Goal: Information Seeking & Learning: Learn about a topic

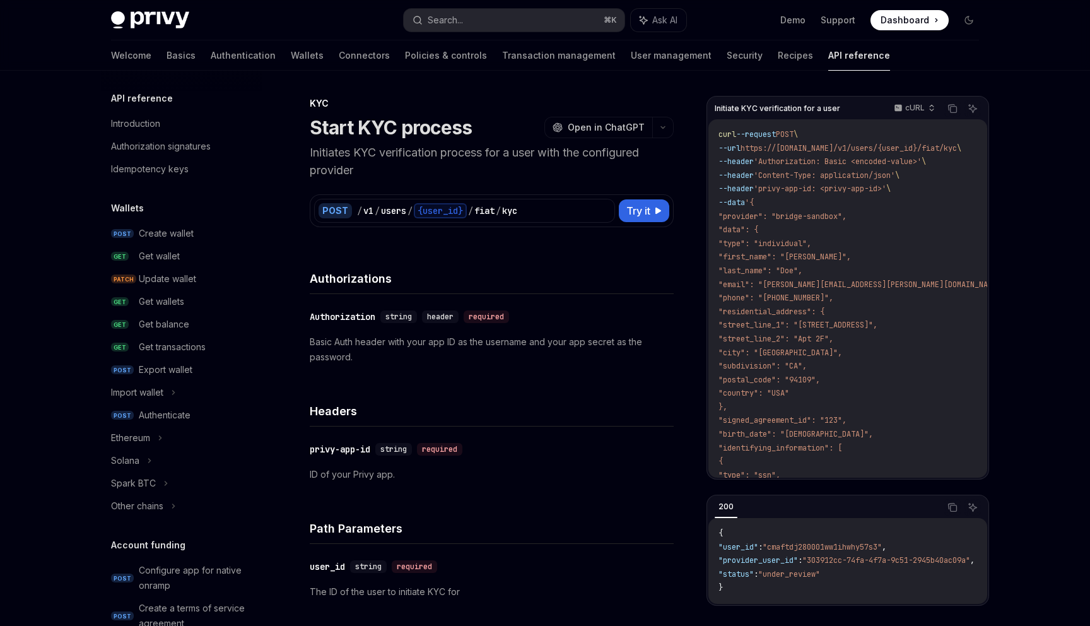
scroll to position [320, 0]
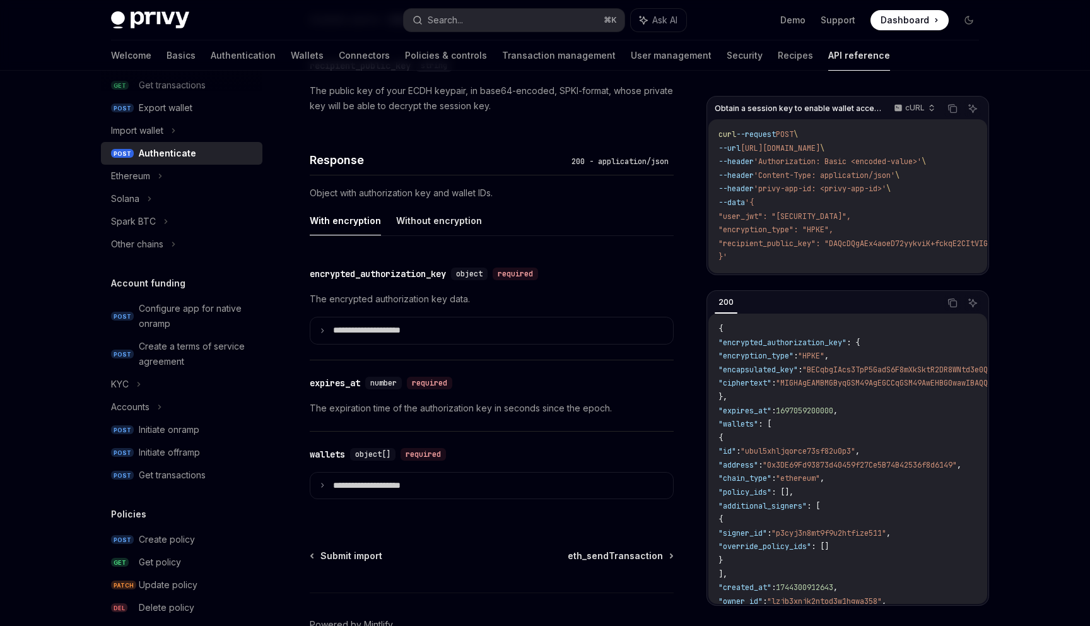
scroll to position [1045, 0]
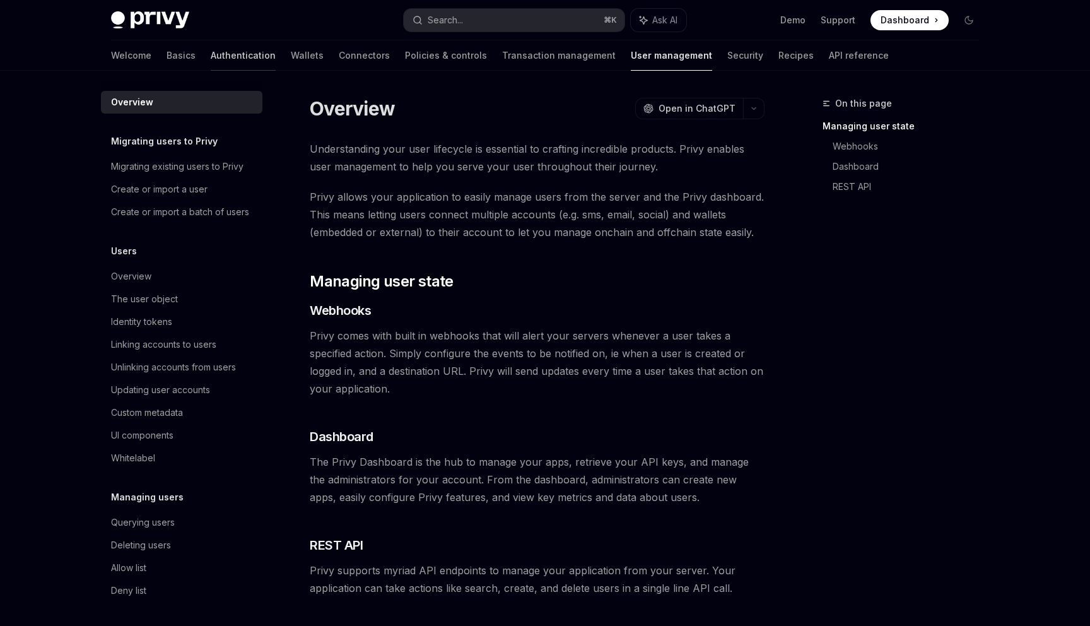
click at [211, 56] on link "Authentication" at bounding box center [243, 55] width 65 height 30
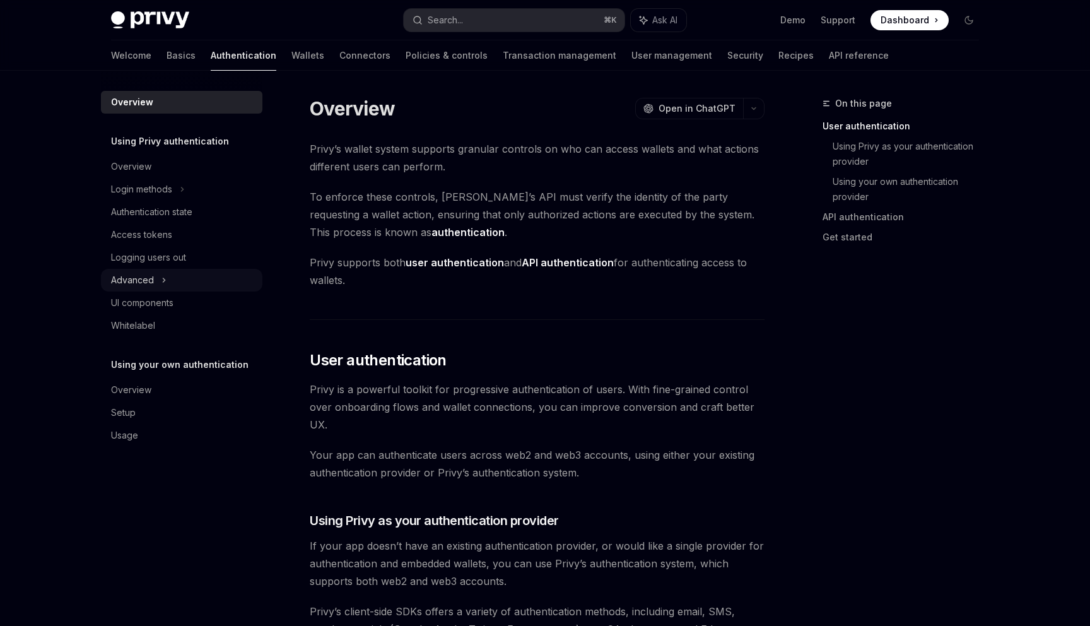
click at [163, 273] on icon at bounding box center [163, 280] width 5 height 15
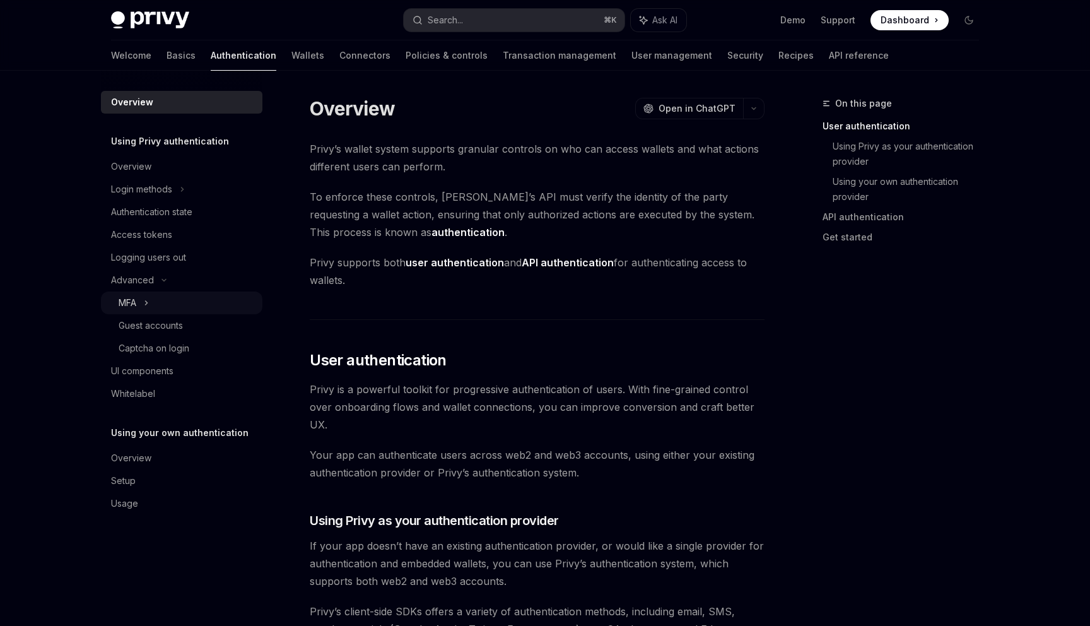
click at [150, 304] on div "MFA" at bounding box center [181, 302] width 161 height 23
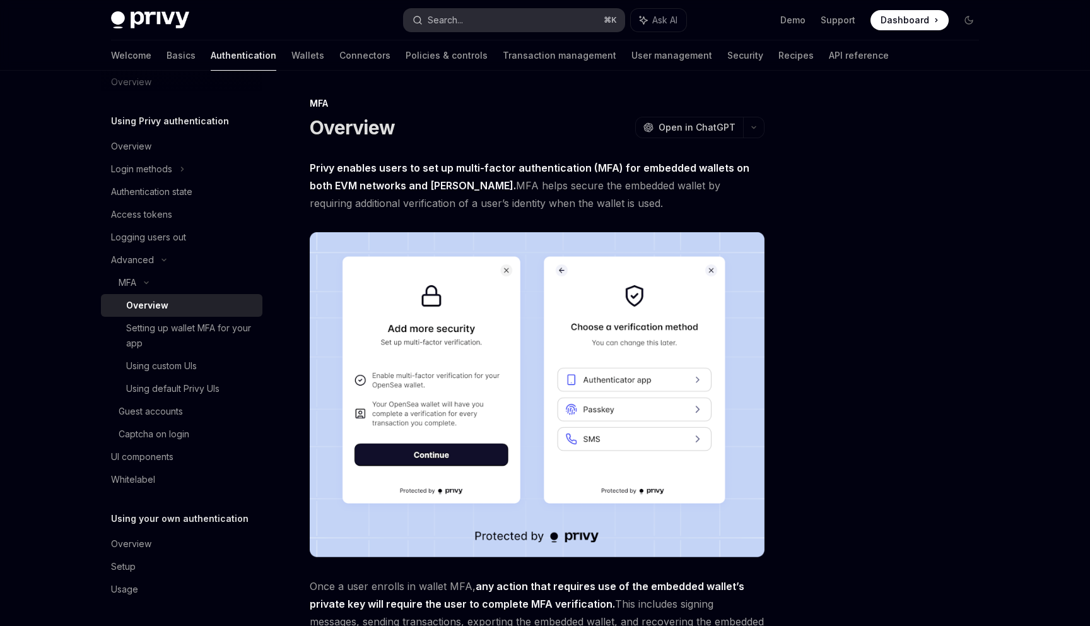
click at [450, 23] on div "Search..." at bounding box center [445, 20] width 35 height 15
type textarea "*"
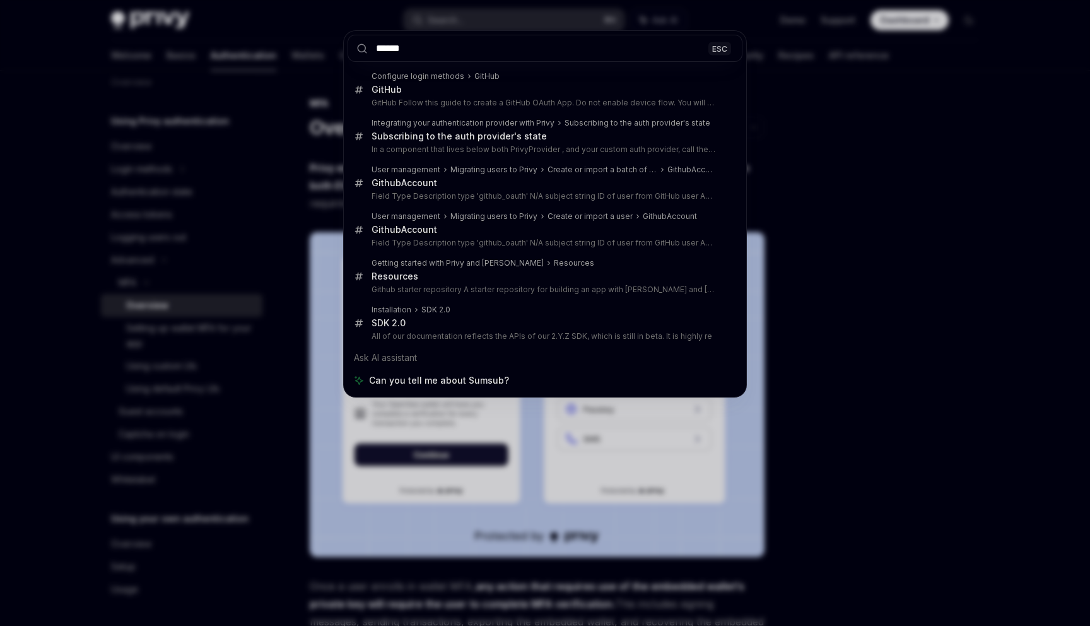
click at [431, 45] on input "******" at bounding box center [545, 48] width 395 height 27
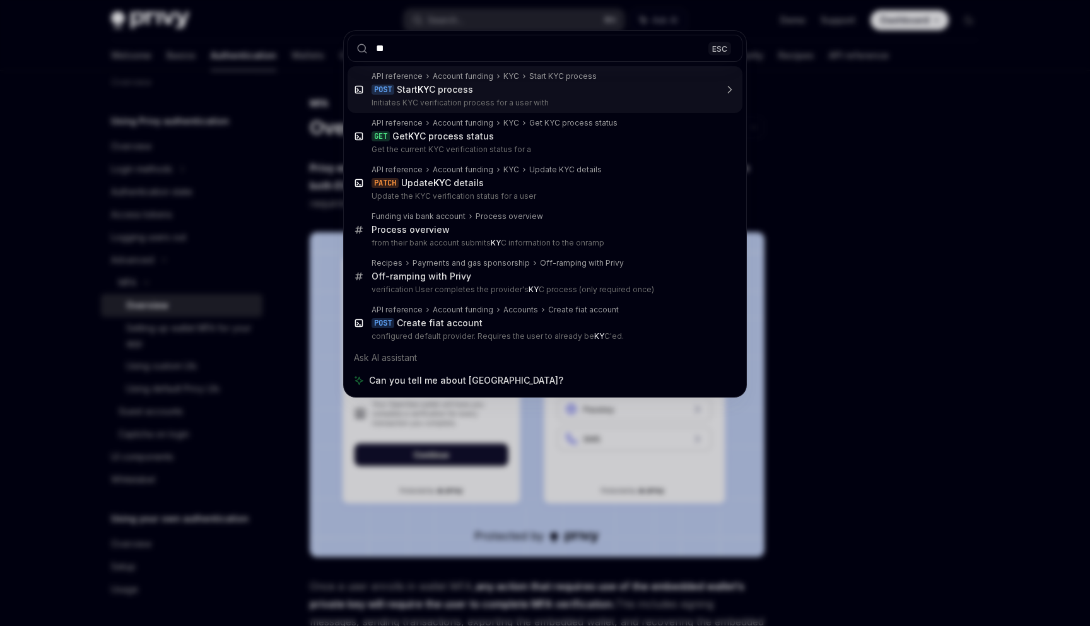
type input "***"
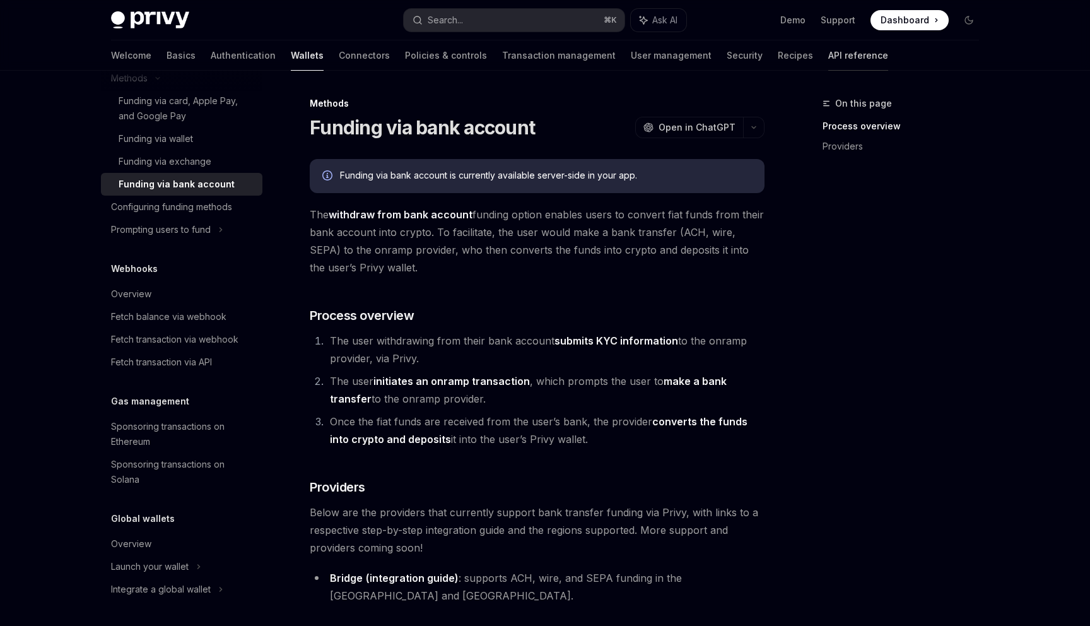
click at [828, 56] on link "API reference" at bounding box center [858, 55] width 60 height 30
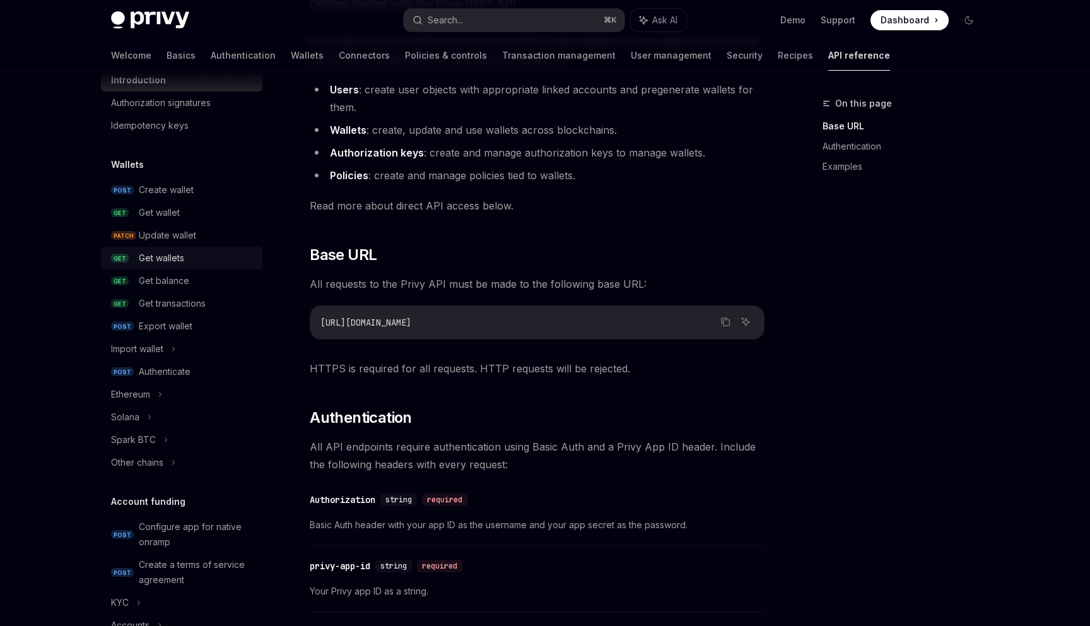
scroll to position [45, 0]
click at [163, 364] on div "Authenticate" at bounding box center [165, 370] width 52 height 15
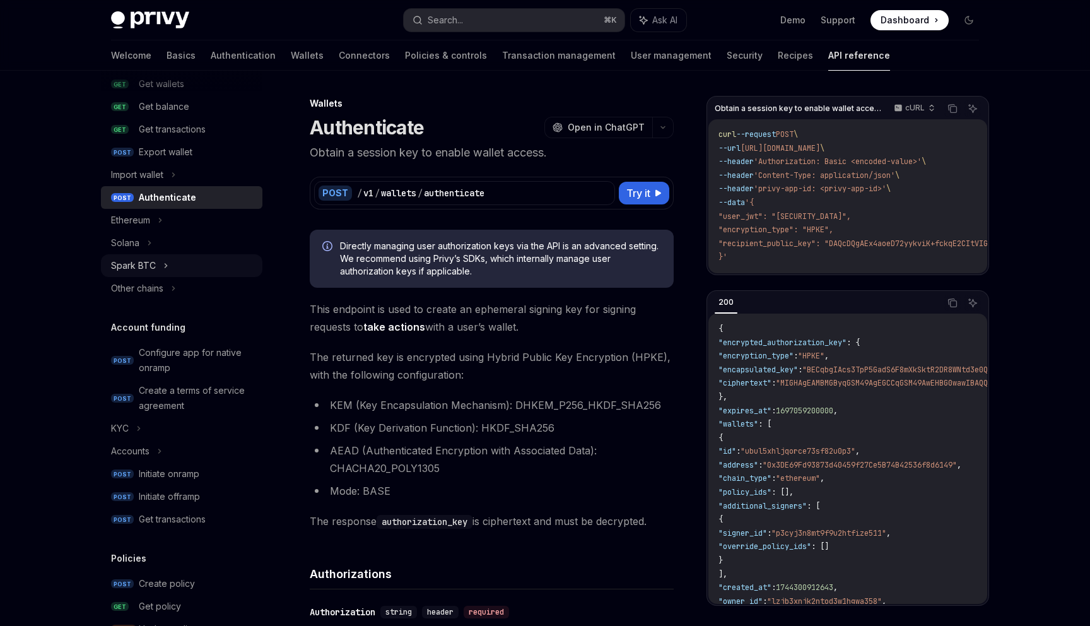
scroll to position [218, 0]
click at [157, 429] on div "KYC" at bounding box center [181, 427] width 161 height 23
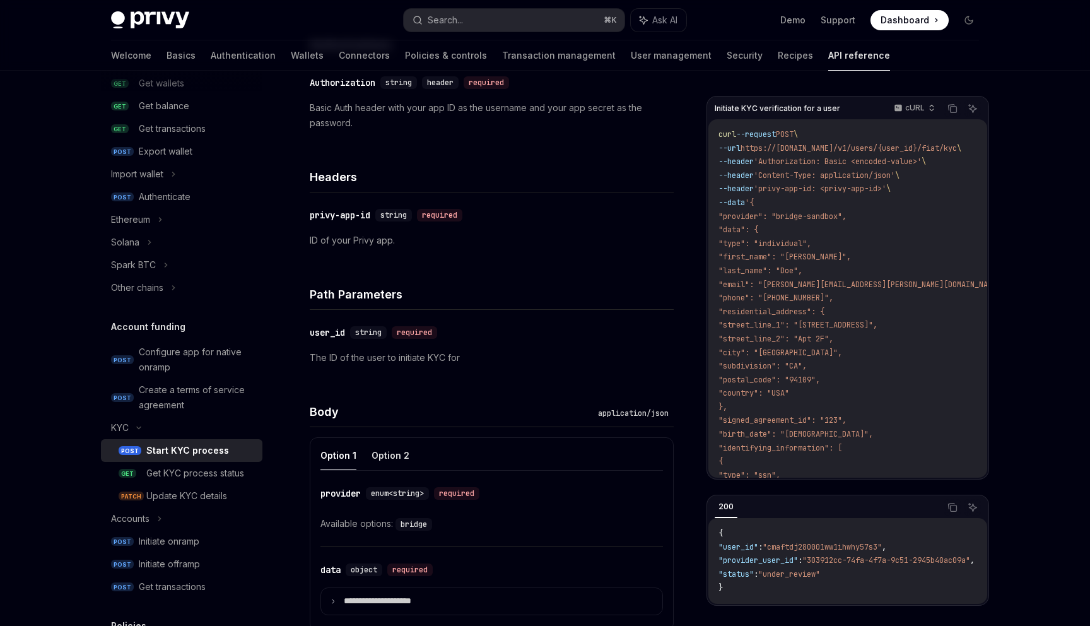
scroll to position [285, 0]
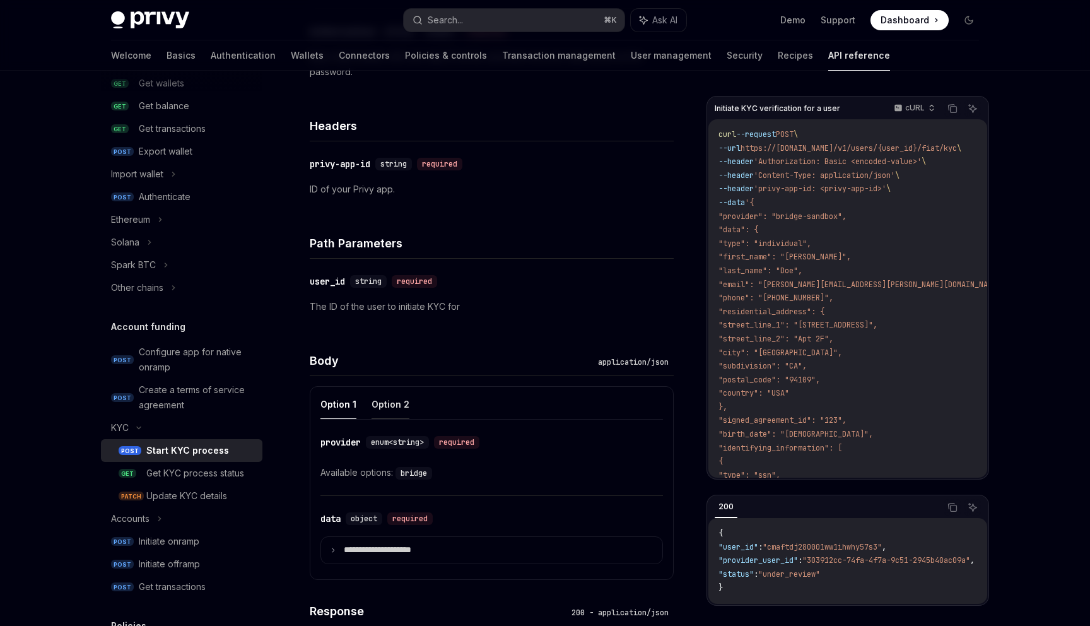
click at [389, 393] on button "Option 2" at bounding box center [391, 404] width 38 height 30
click at [336, 415] on button "Option 1" at bounding box center [338, 404] width 36 height 30
click at [418, 441] on span "enum<string>" at bounding box center [397, 442] width 53 height 10
click at [404, 443] on span "enum<string>" at bounding box center [397, 442] width 53 height 10
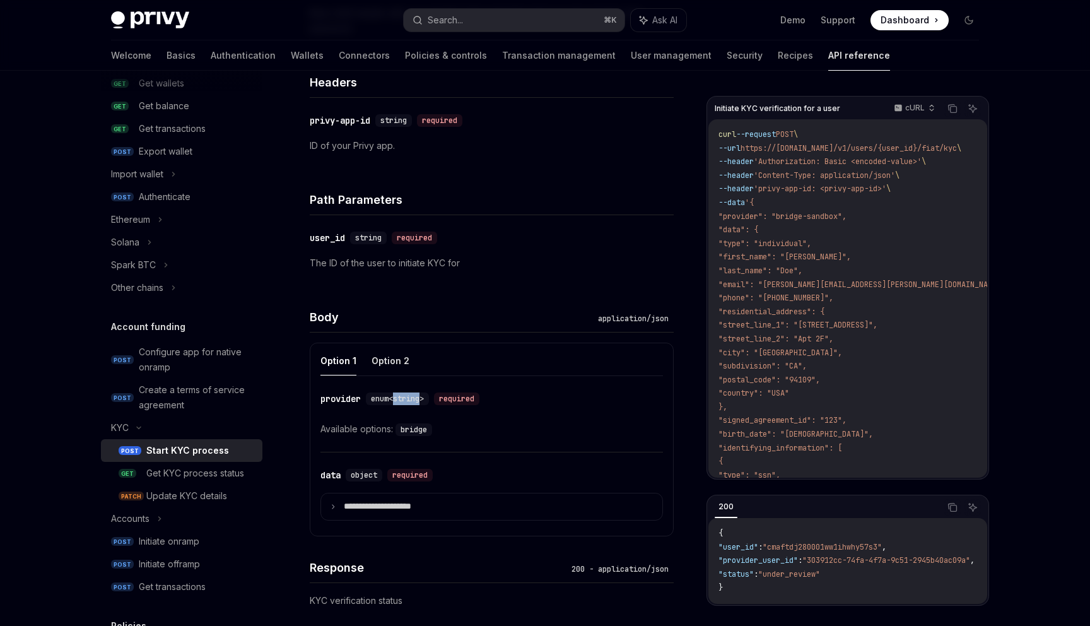
scroll to position [334, 0]
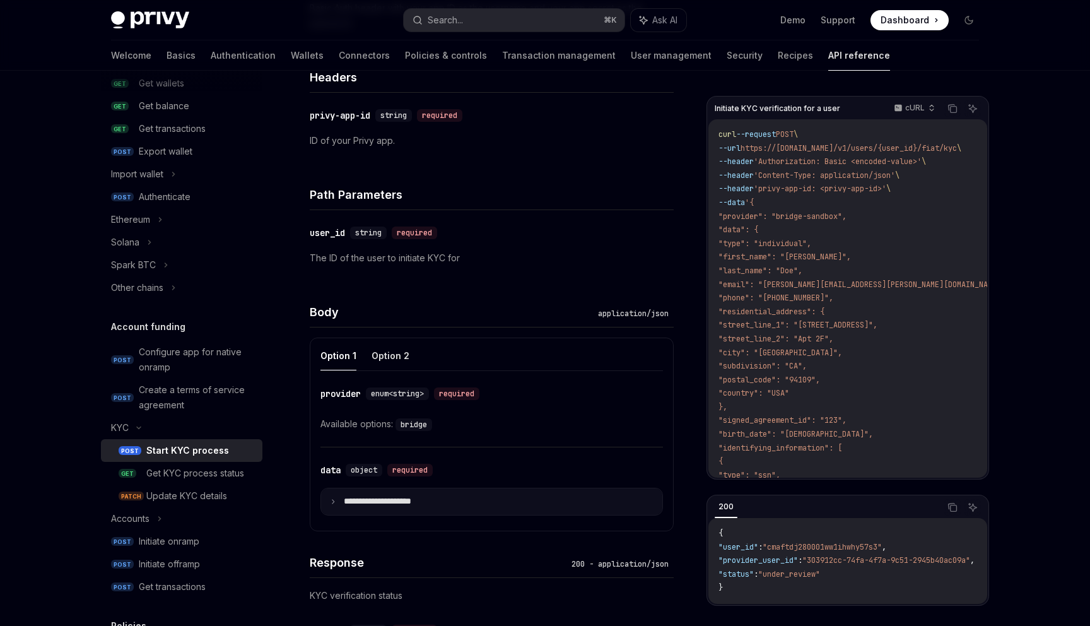
click at [344, 505] on p "**********" at bounding box center [388, 501] width 88 height 11
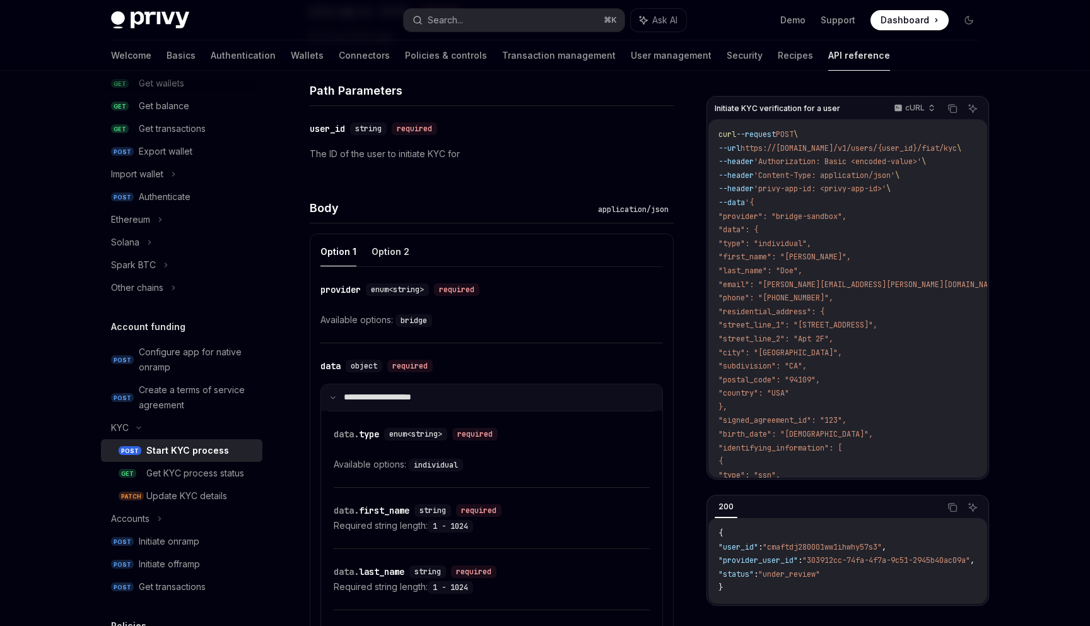
scroll to position [455, 0]
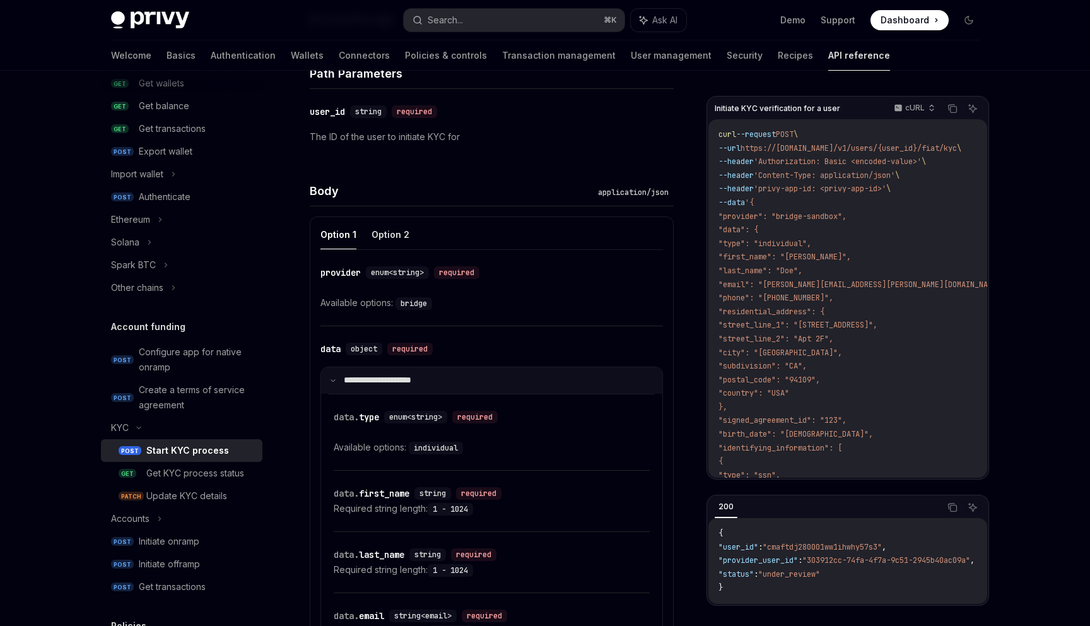
click at [328, 383] on summary "**********" at bounding box center [491, 380] width 341 height 26
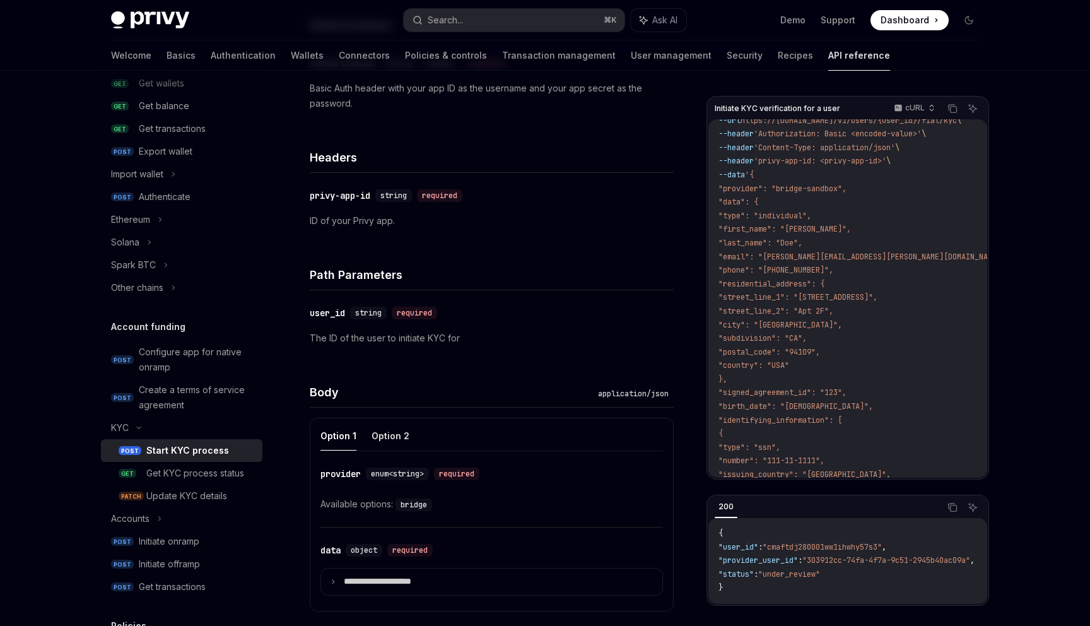
scroll to position [0, 0]
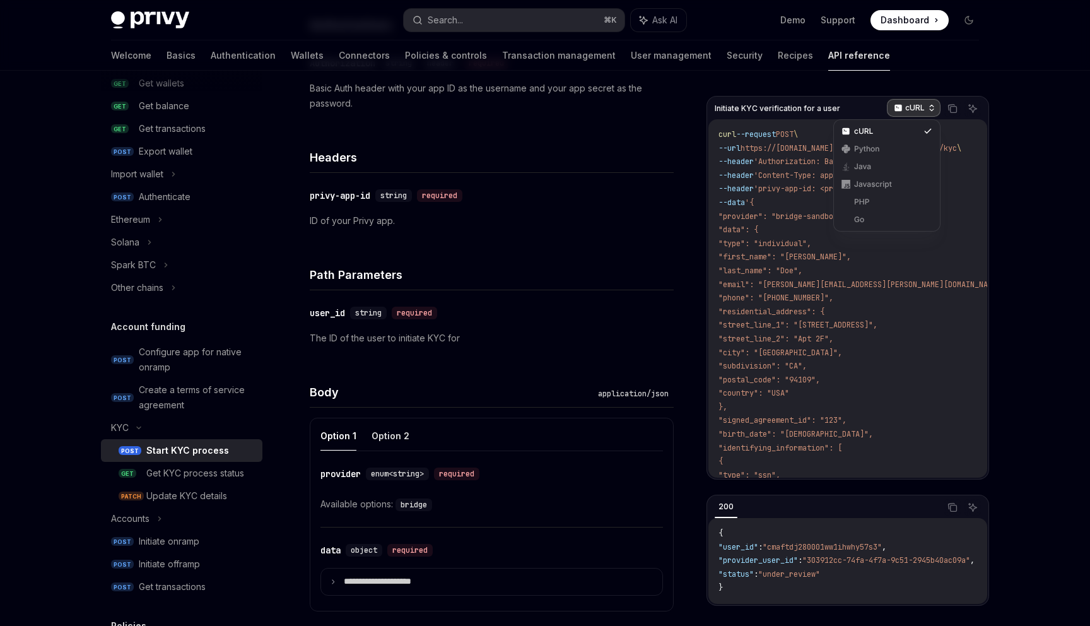
click at [903, 106] on div "cURL" at bounding box center [914, 108] width 54 height 18
click at [1000, 173] on div "API reference Introduction Authorization signatures Idempotency keys Wallets PO…" at bounding box center [545, 437] width 929 height 1241
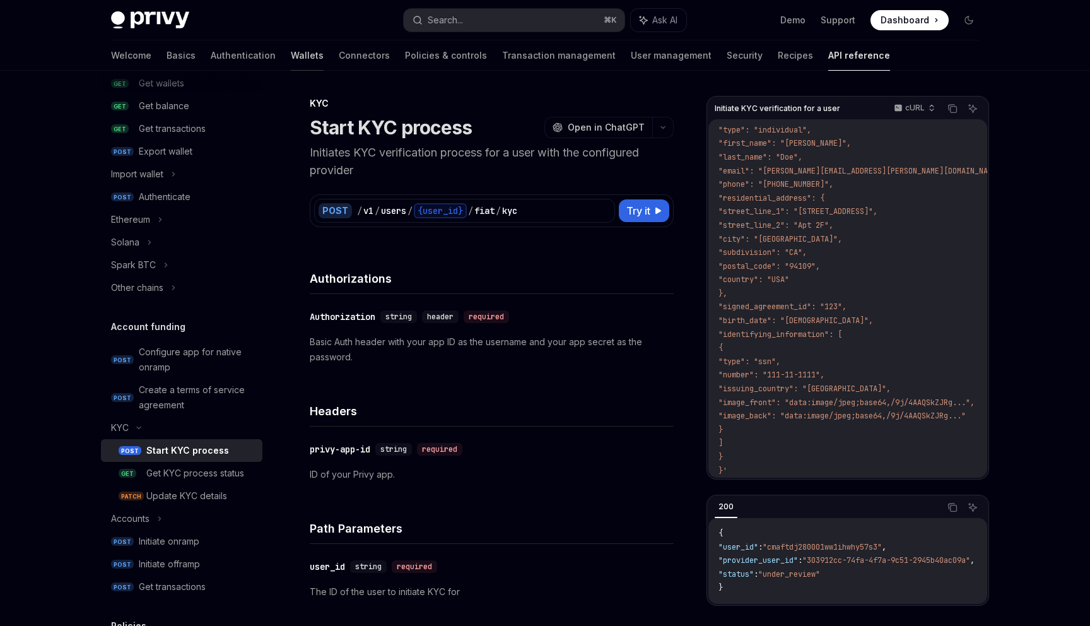
click at [291, 57] on link "Wallets" at bounding box center [307, 55] width 33 height 30
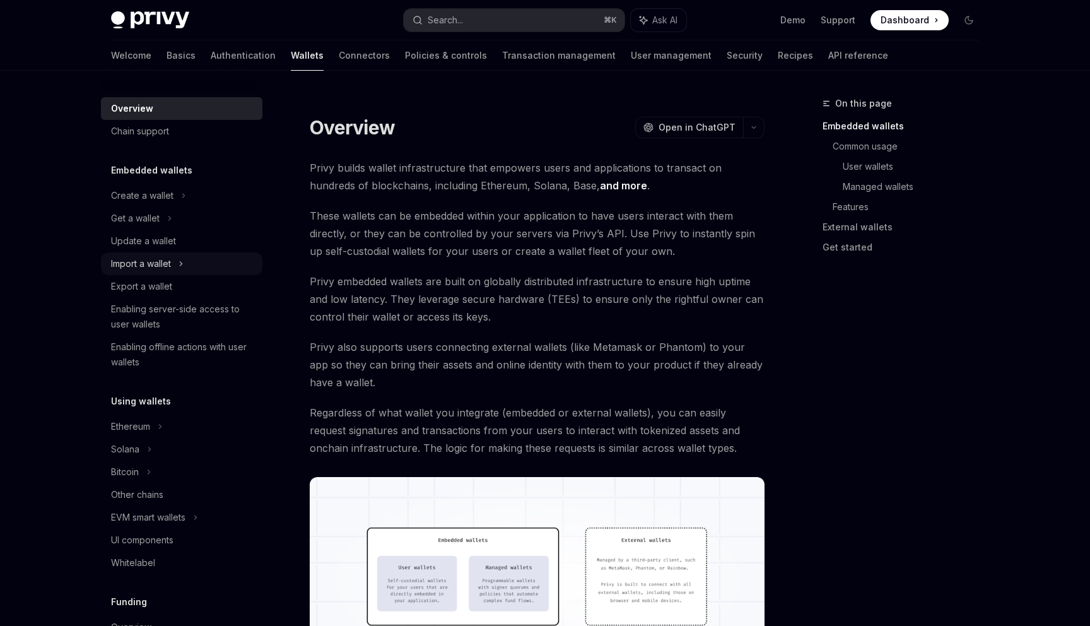
click at [177, 261] on div "Import a wallet" at bounding box center [181, 263] width 161 height 23
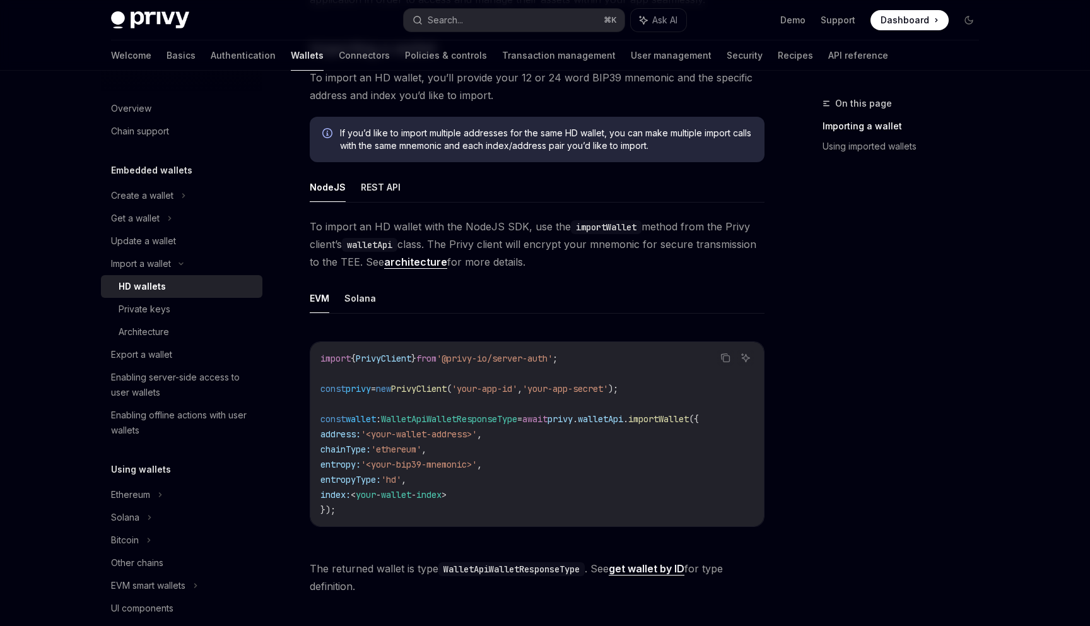
scroll to position [315, 0]
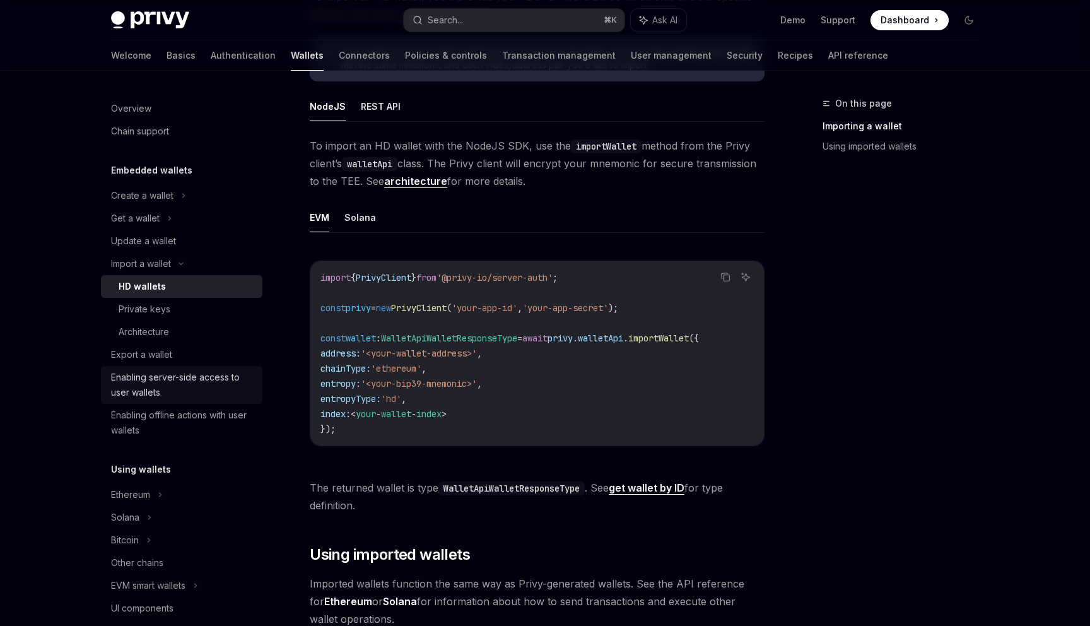
click at [169, 380] on div "Enabling server-side access to user wallets" at bounding box center [183, 385] width 144 height 30
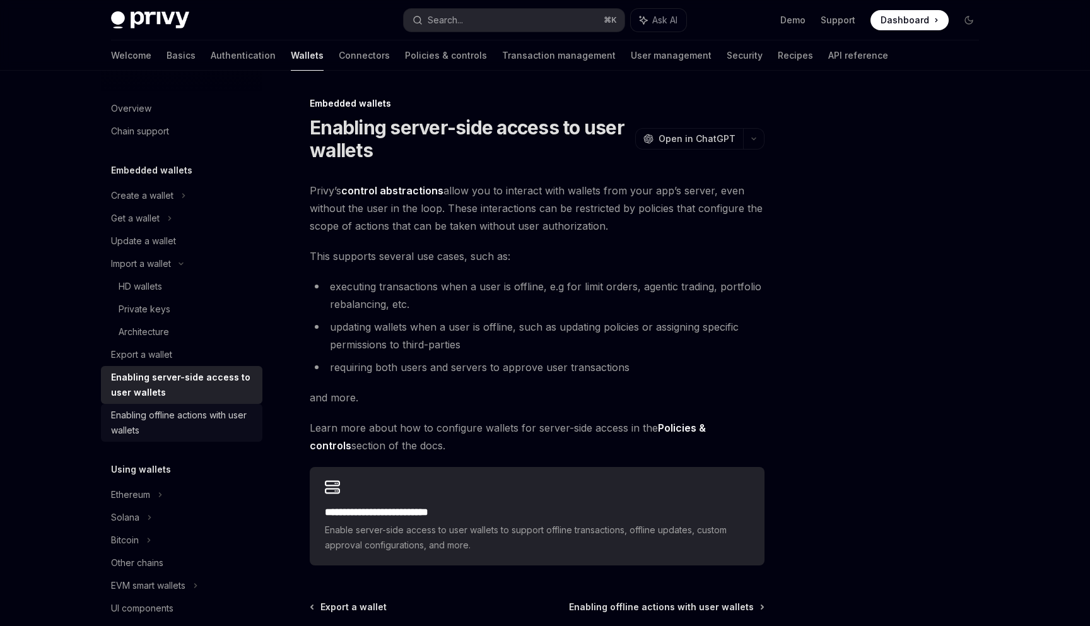
click at [167, 408] on div "Enabling offline actions with user wallets" at bounding box center [183, 423] width 144 height 30
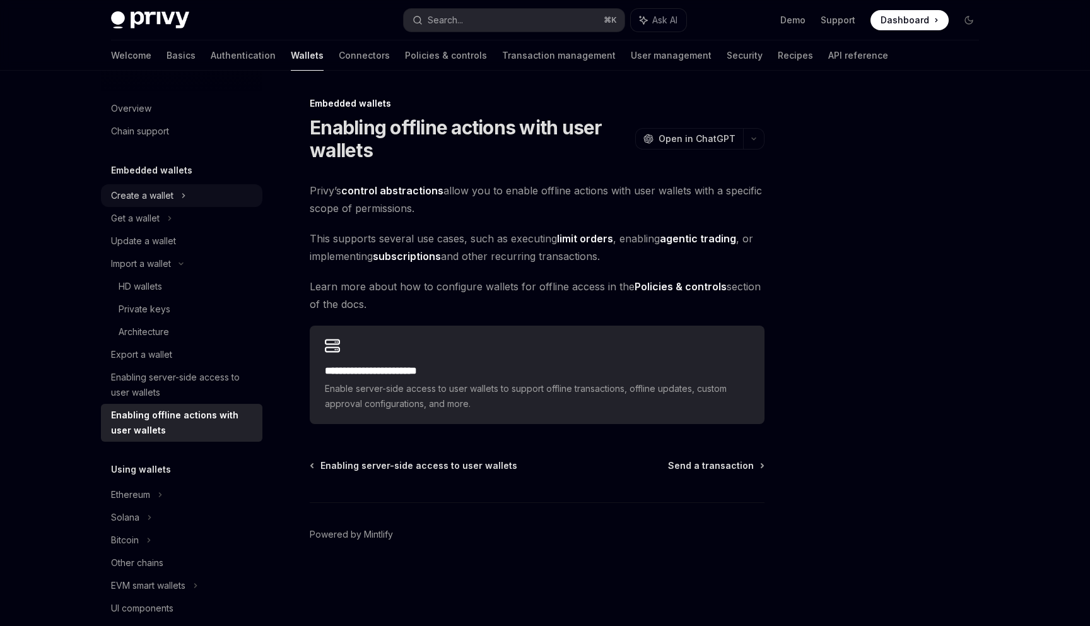
click at [183, 196] on icon at bounding box center [183, 195] width 5 height 15
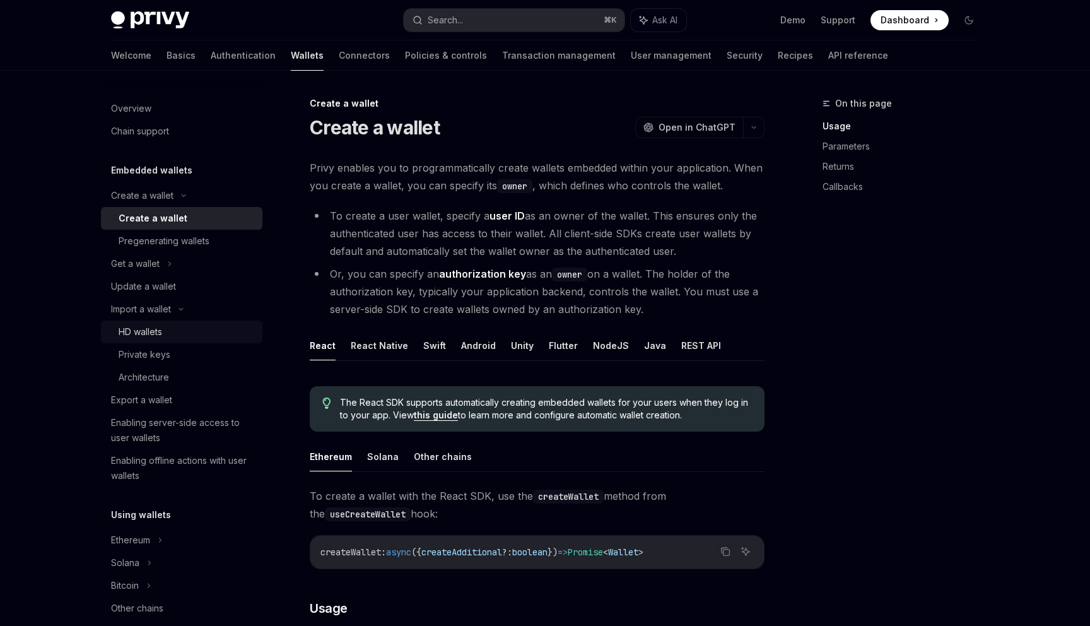
click at [167, 324] on link "HD wallets" at bounding box center [181, 331] width 161 height 23
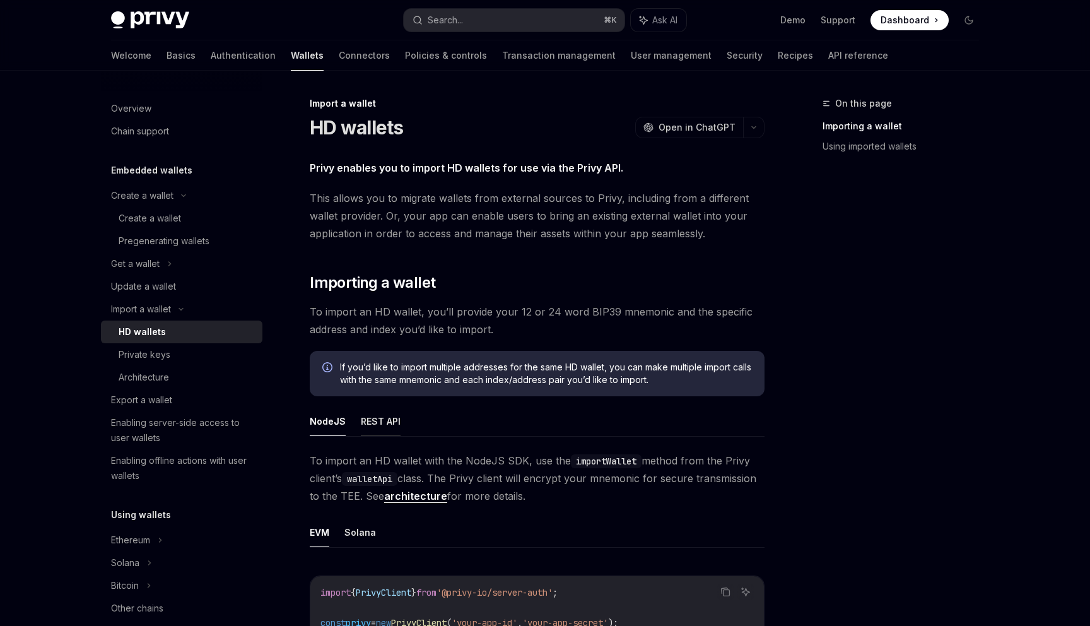
click at [382, 409] on button "REST API" at bounding box center [381, 421] width 40 height 30
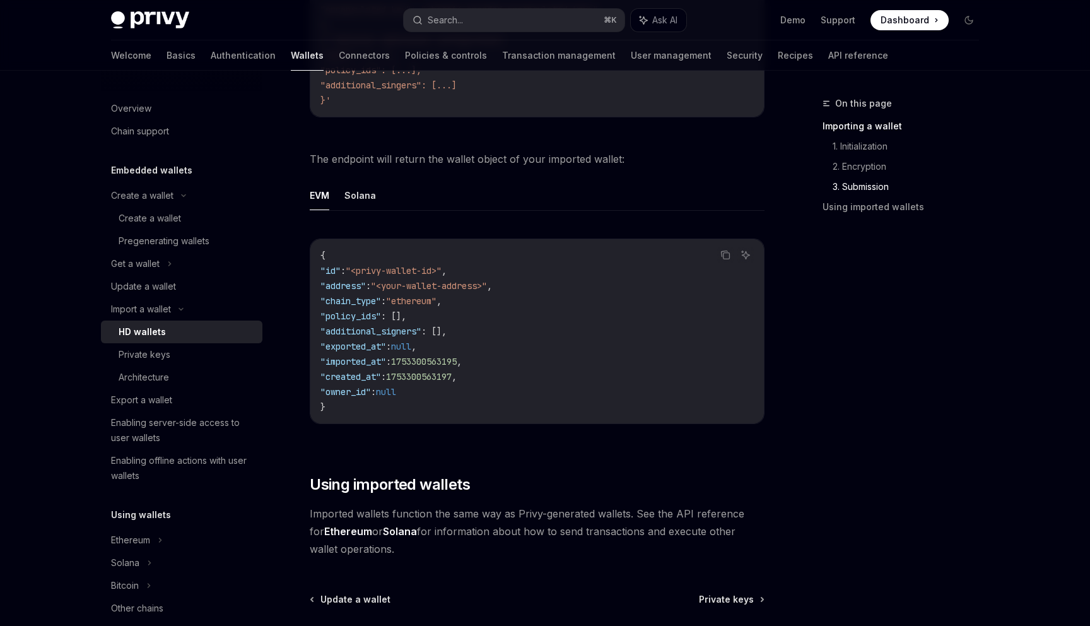
scroll to position [2397, 0]
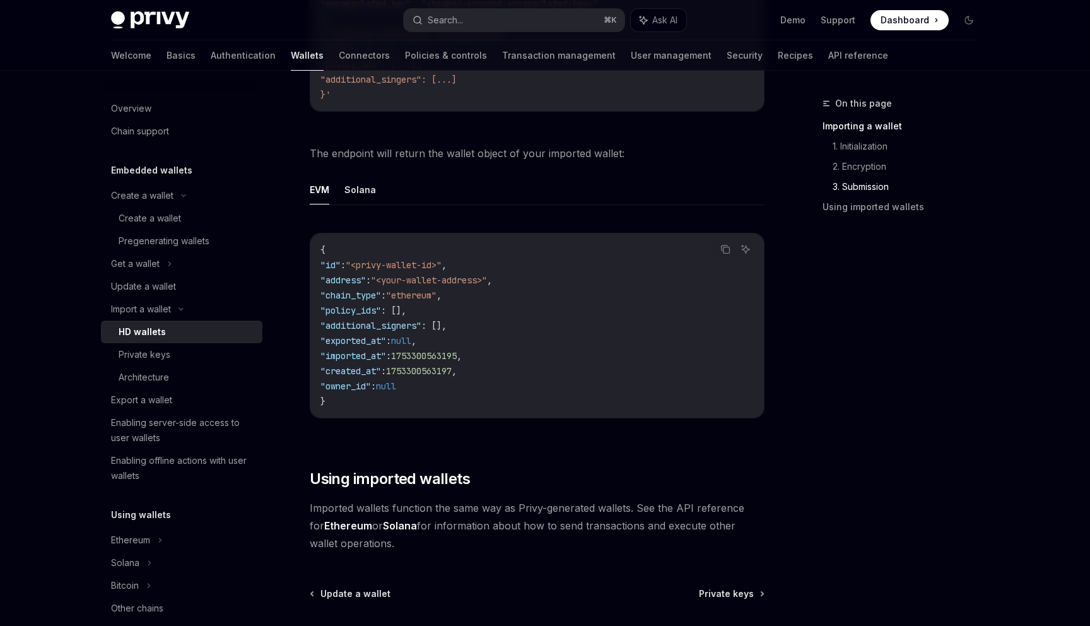
click at [339, 519] on link "Ethereum" at bounding box center [348, 525] width 48 height 13
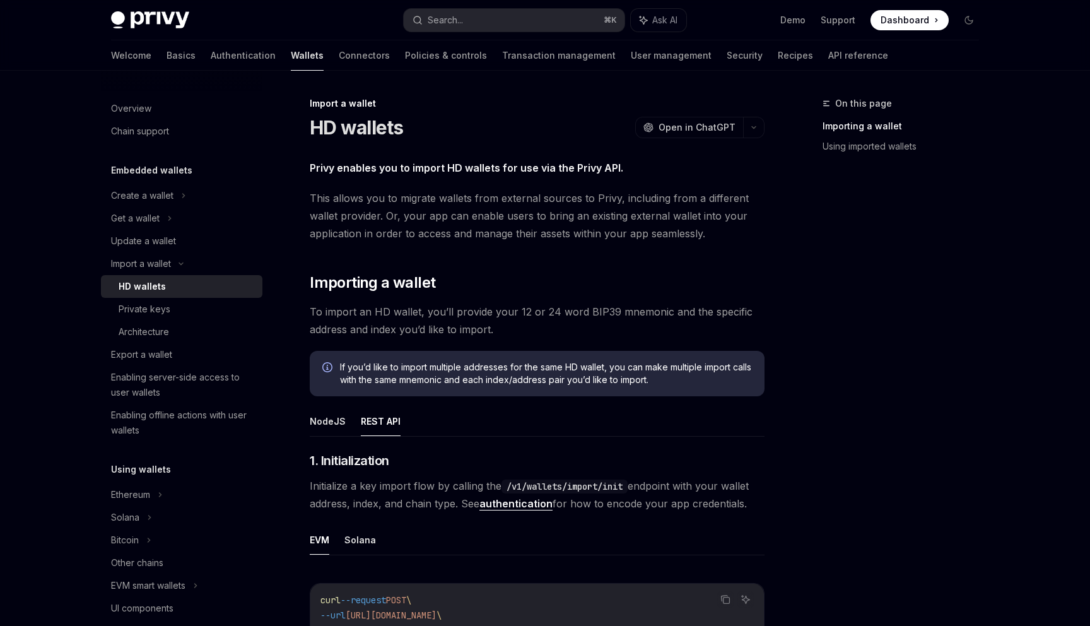
scroll to position [323, 0]
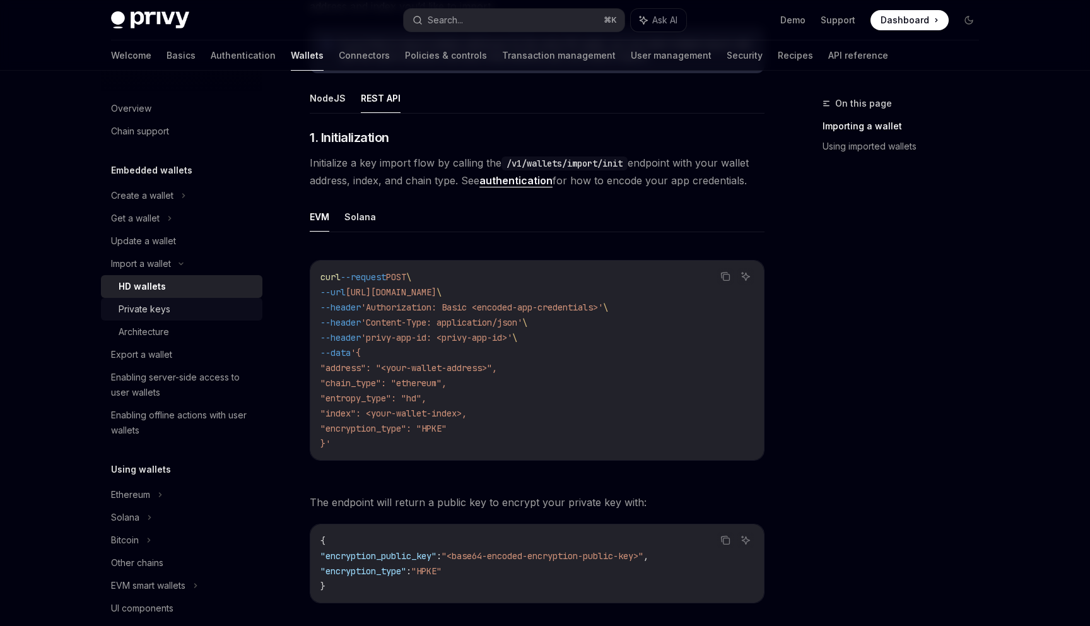
click at [184, 310] on div "Private keys" at bounding box center [187, 309] width 136 height 15
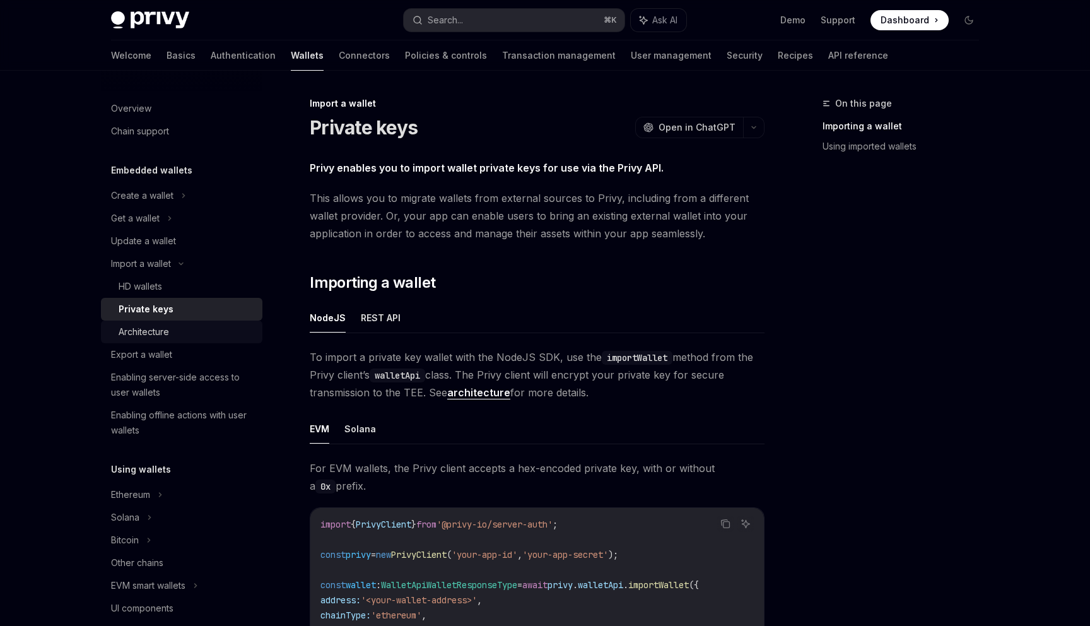
click at [177, 325] on div "Architecture" at bounding box center [187, 331] width 136 height 15
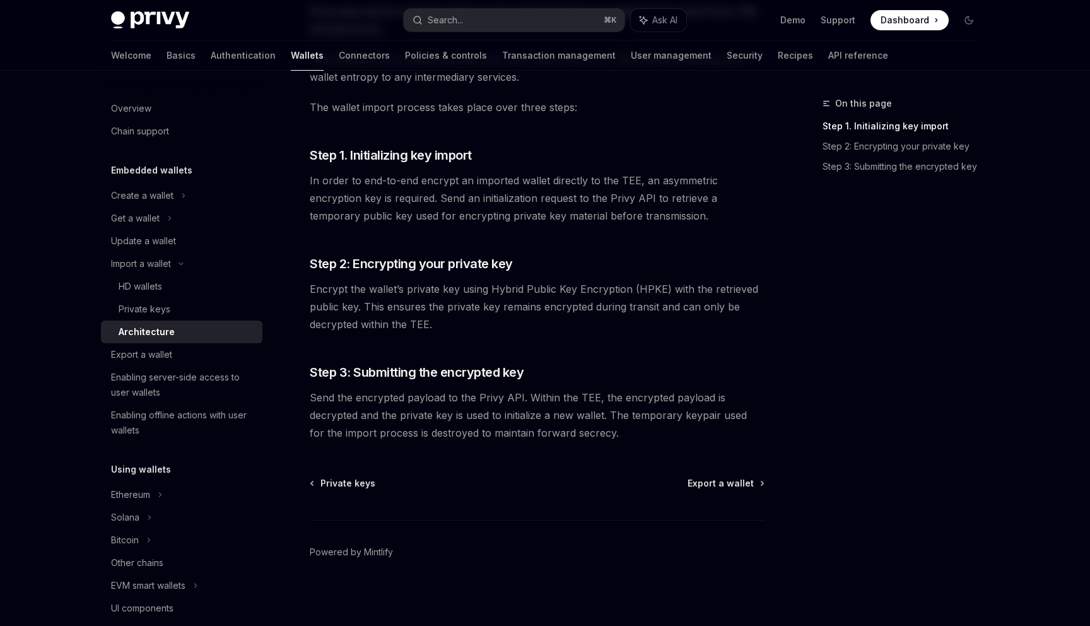
scroll to position [160, 0]
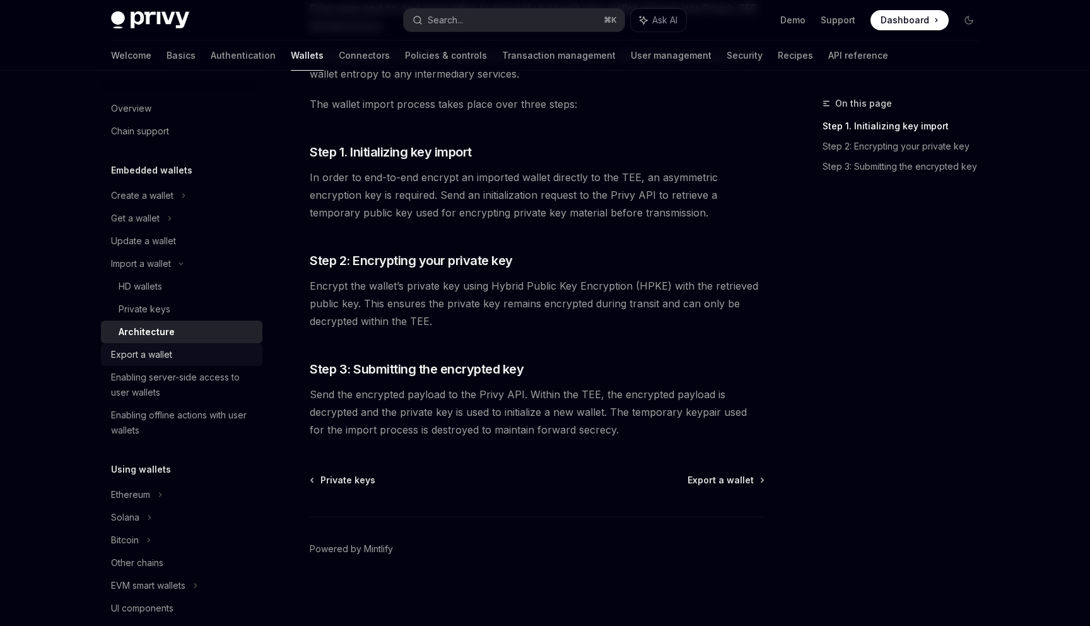
click at [164, 355] on div "Export a wallet" at bounding box center [141, 354] width 61 height 15
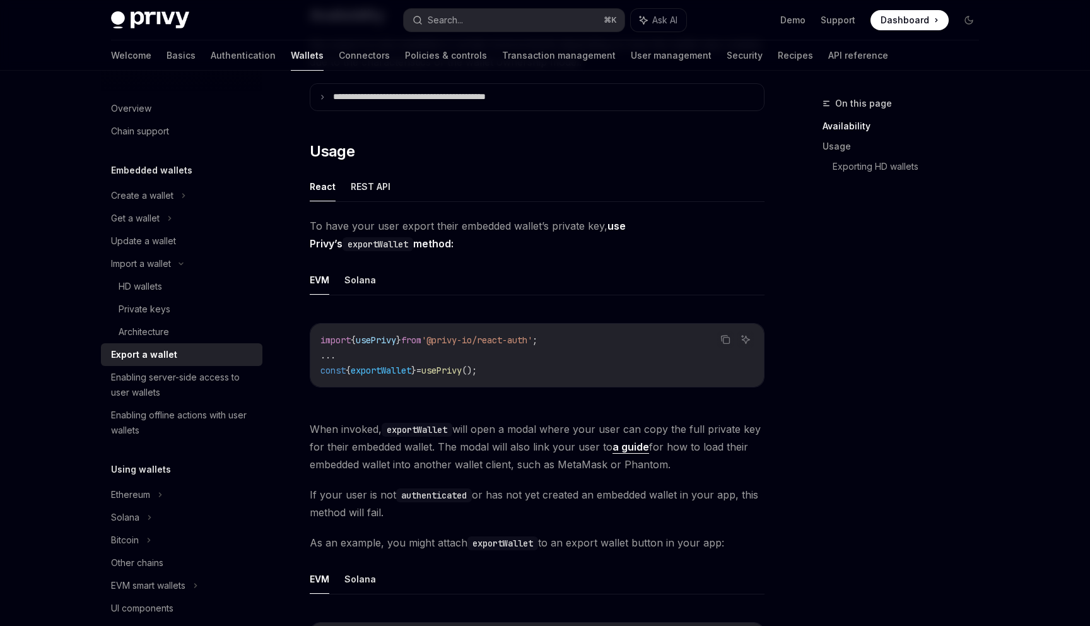
scroll to position [135, 0]
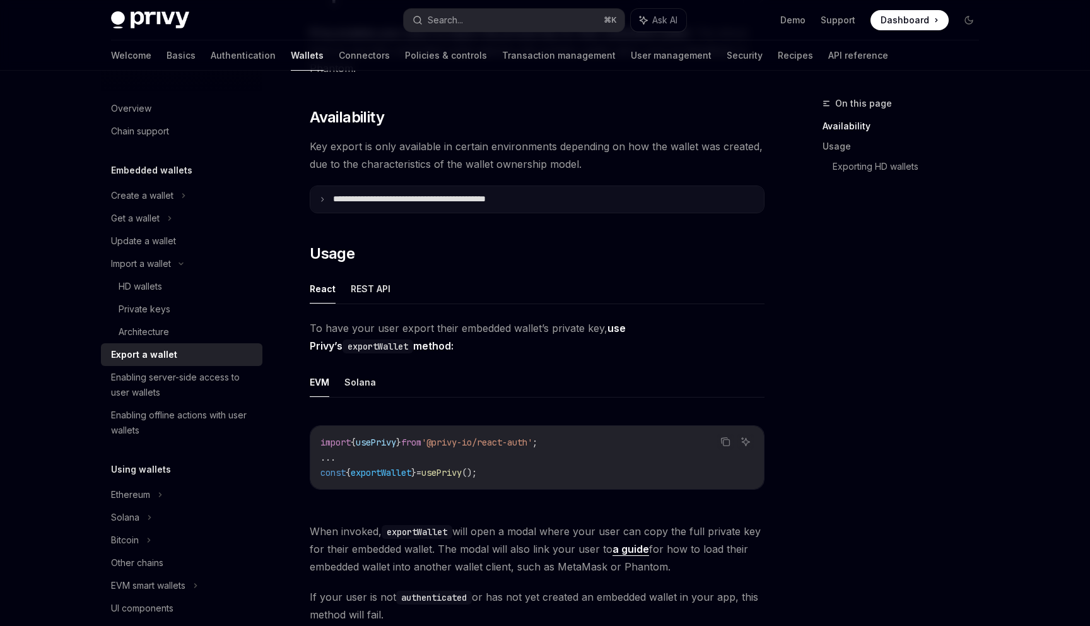
click at [714, 195] on summary "**********" at bounding box center [537, 199] width 454 height 26
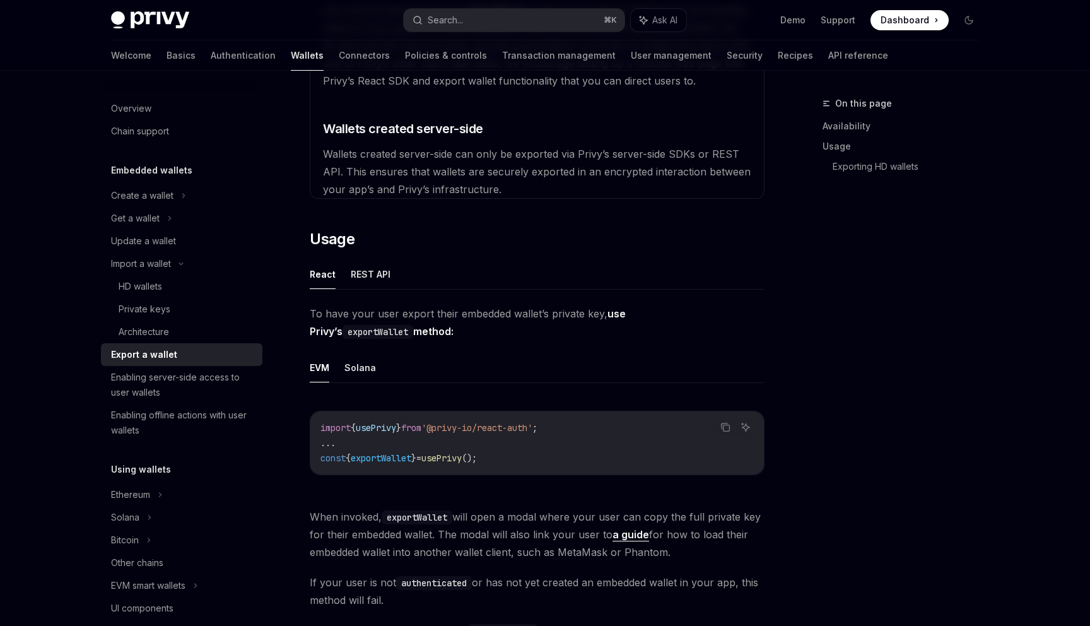
scroll to position [457, 0]
click at [373, 269] on button "REST API" at bounding box center [371, 272] width 40 height 30
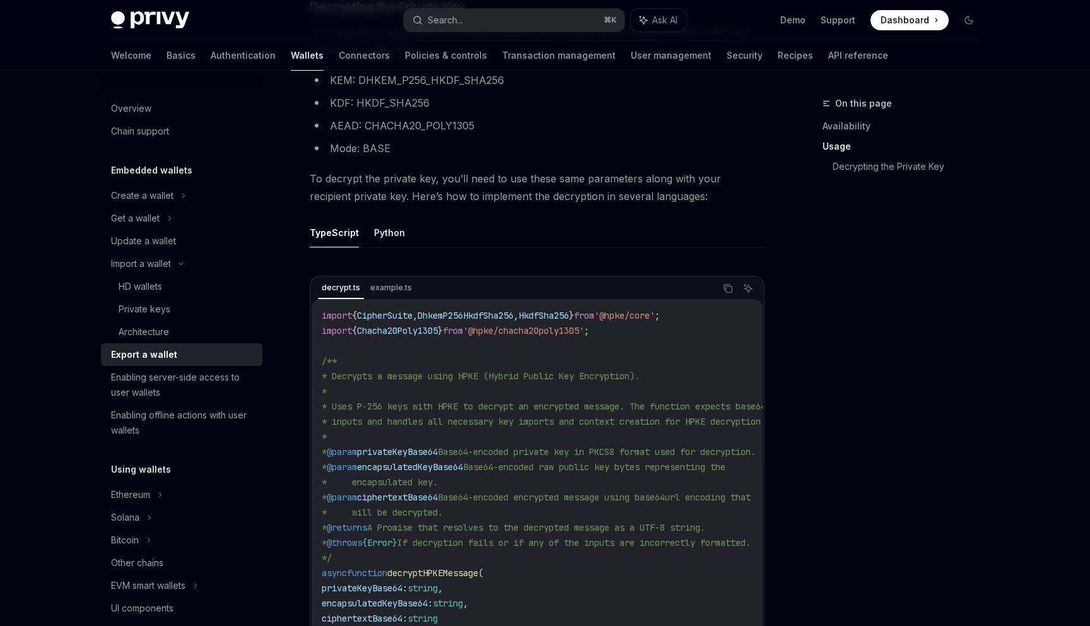
scroll to position [1172, 0]
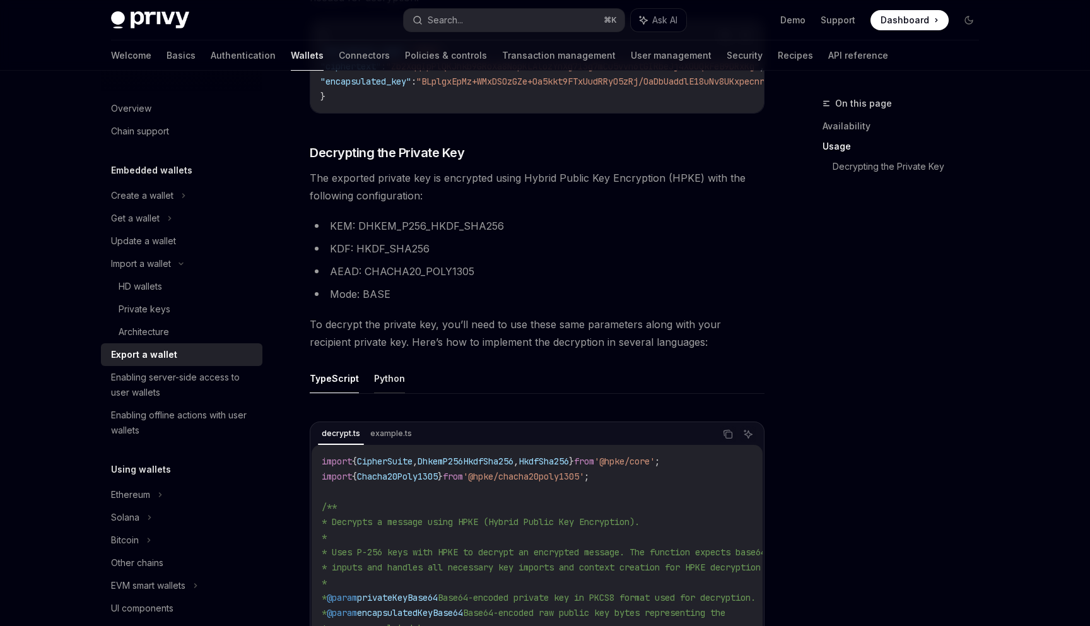
click at [385, 383] on button "Python" at bounding box center [389, 378] width 31 height 30
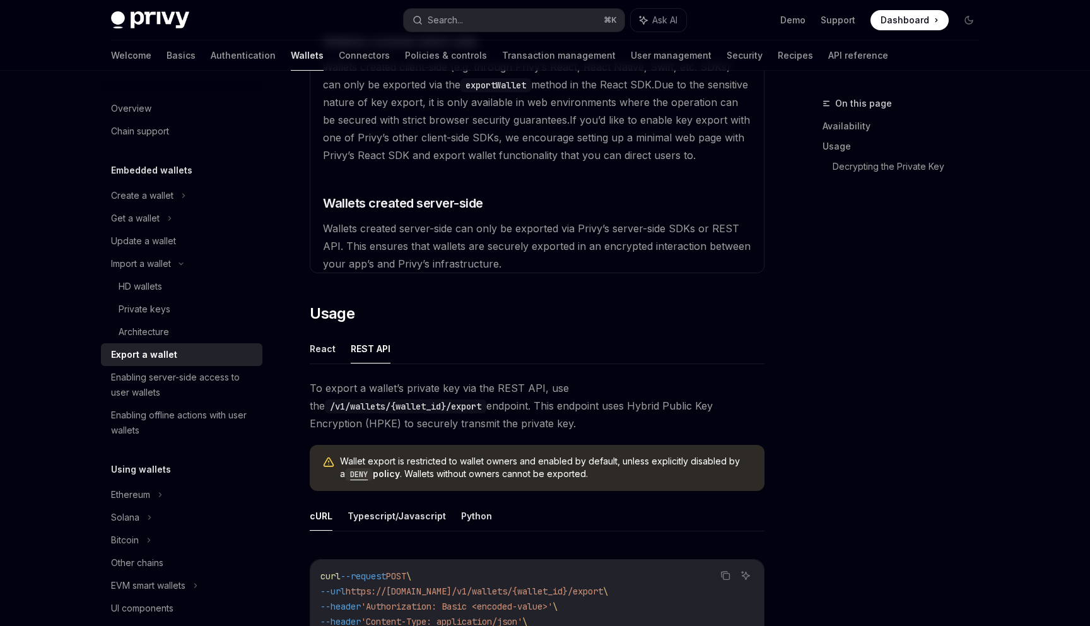
scroll to position [389, 0]
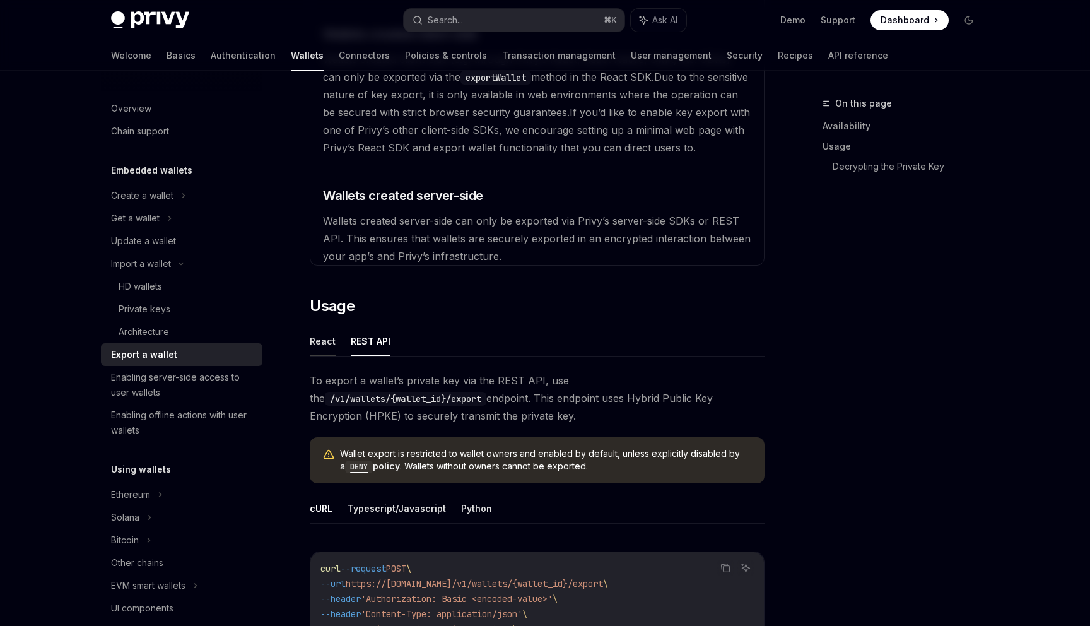
click at [331, 347] on button "React" at bounding box center [323, 341] width 26 height 30
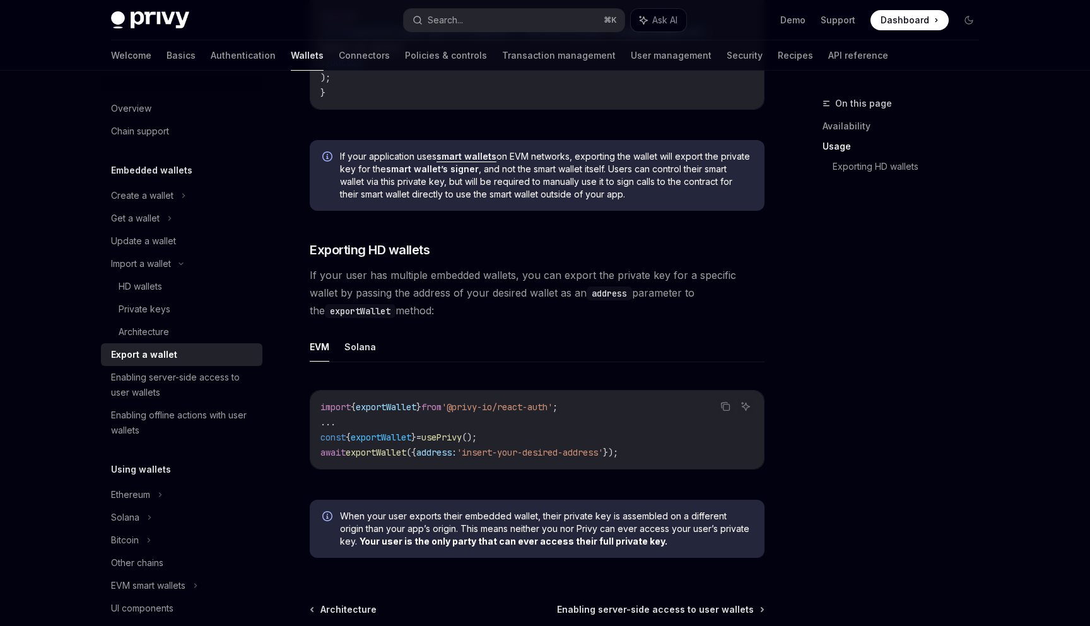
scroll to position [1385, 0]
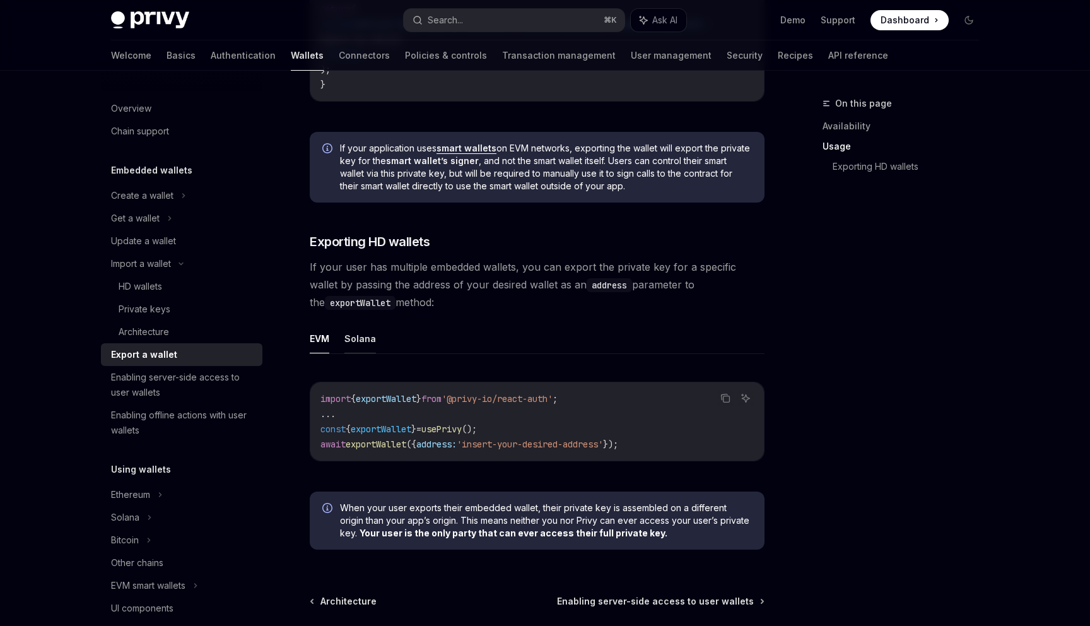
click at [360, 345] on button "Solana" at bounding box center [360, 339] width 32 height 30
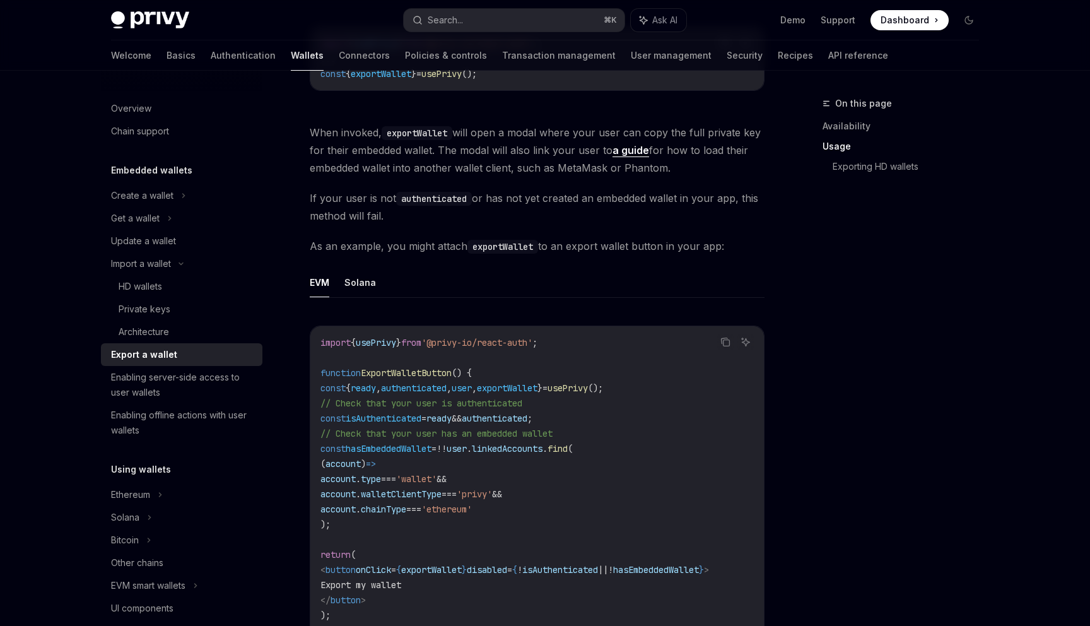
scroll to position [835, 0]
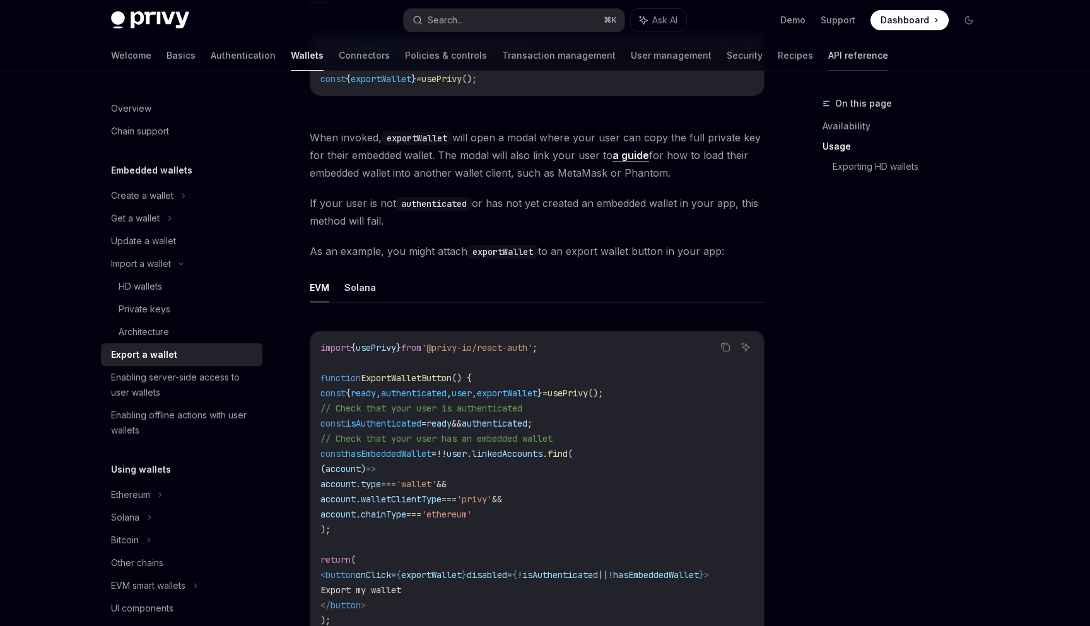
click at [828, 50] on link "API reference" at bounding box center [858, 55] width 60 height 30
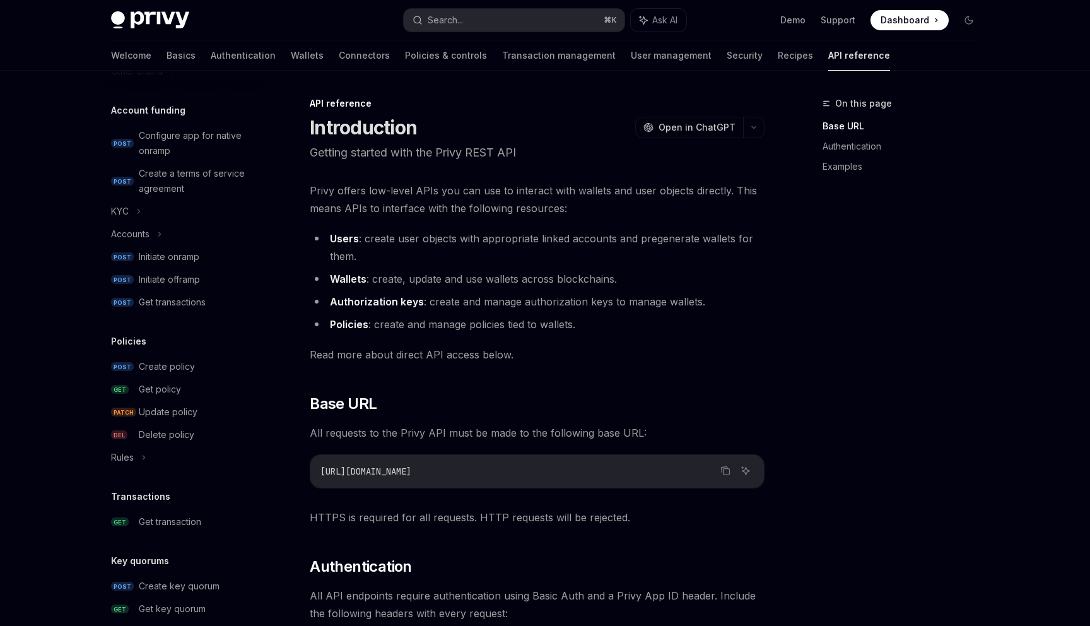
scroll to position [445, 0]
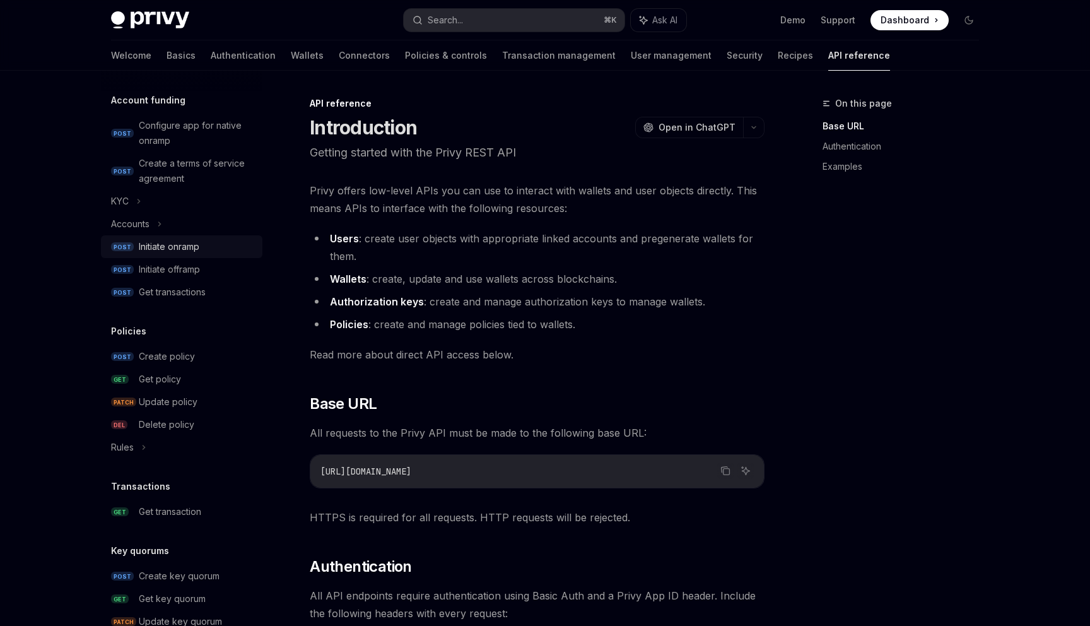
click at [170, 251] on div "Initiate onramp" at bounding box center [169, 246] width 61 height 15
type textarea "*"
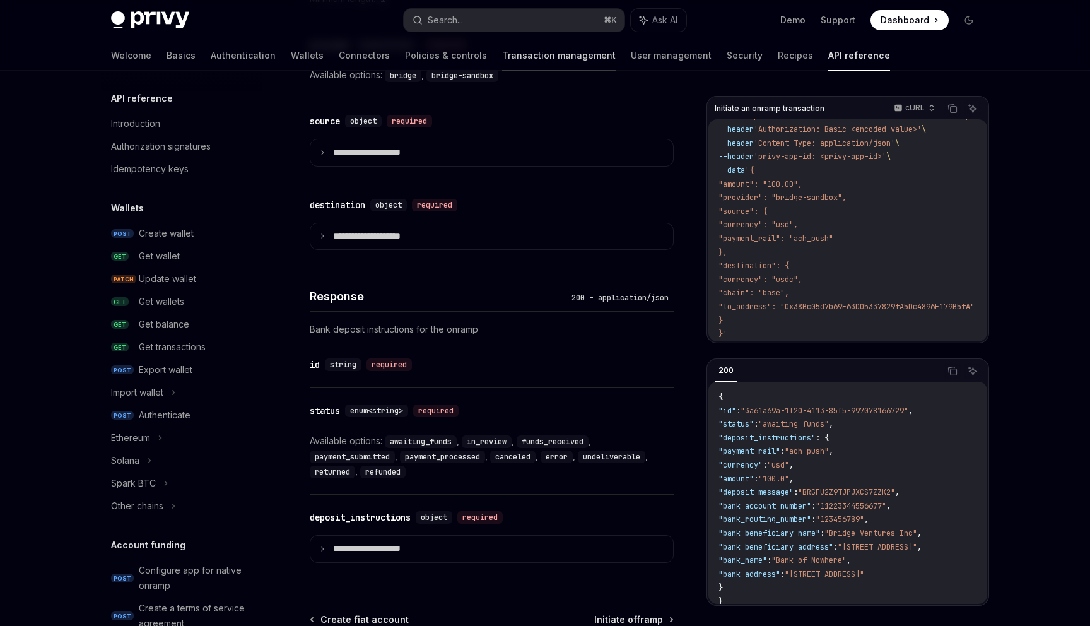
scroll to position [648, 0]
